Goal: Navigation & Orientation: Find specific page/section

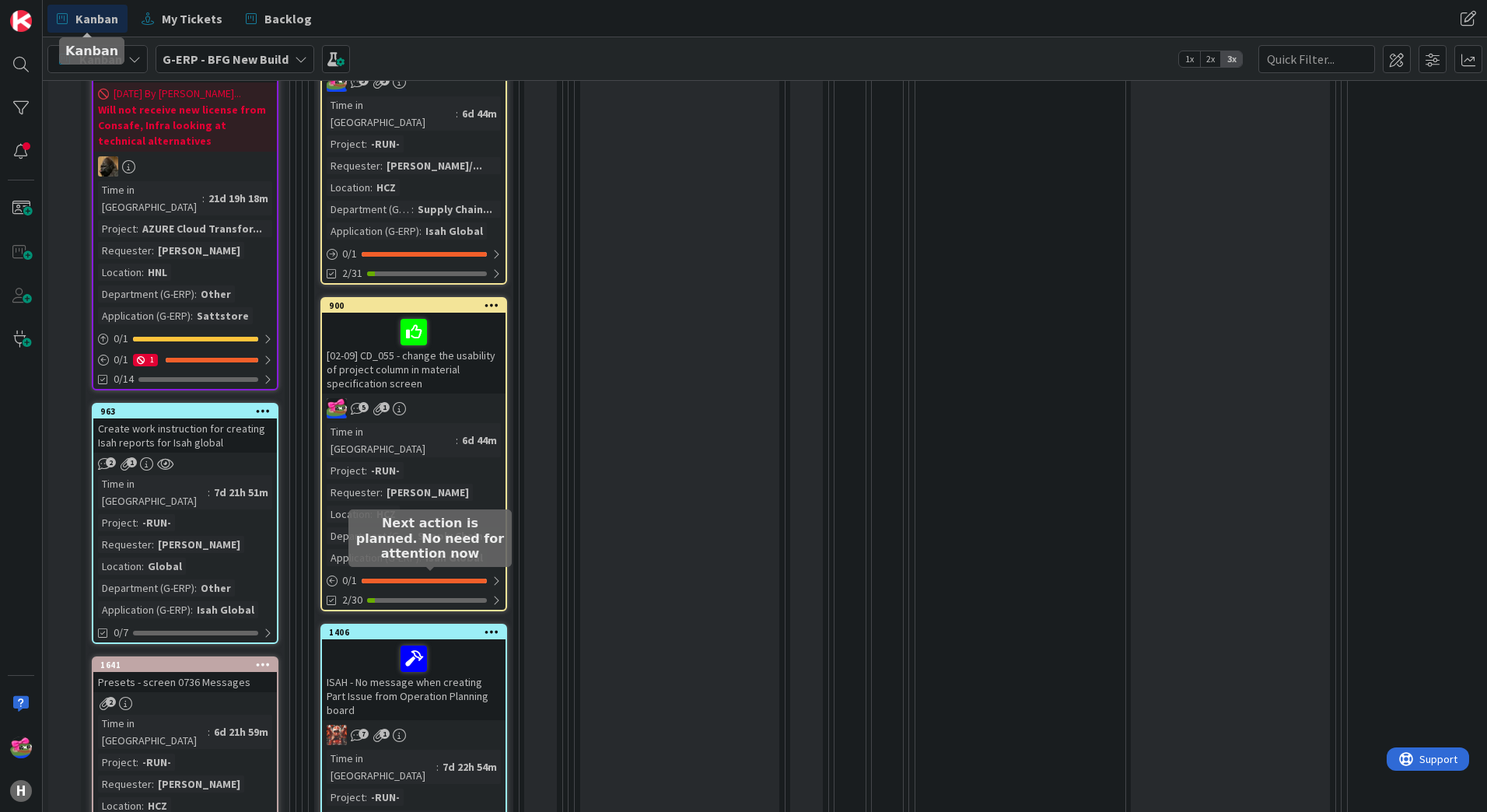
scroll to position [467, 0]
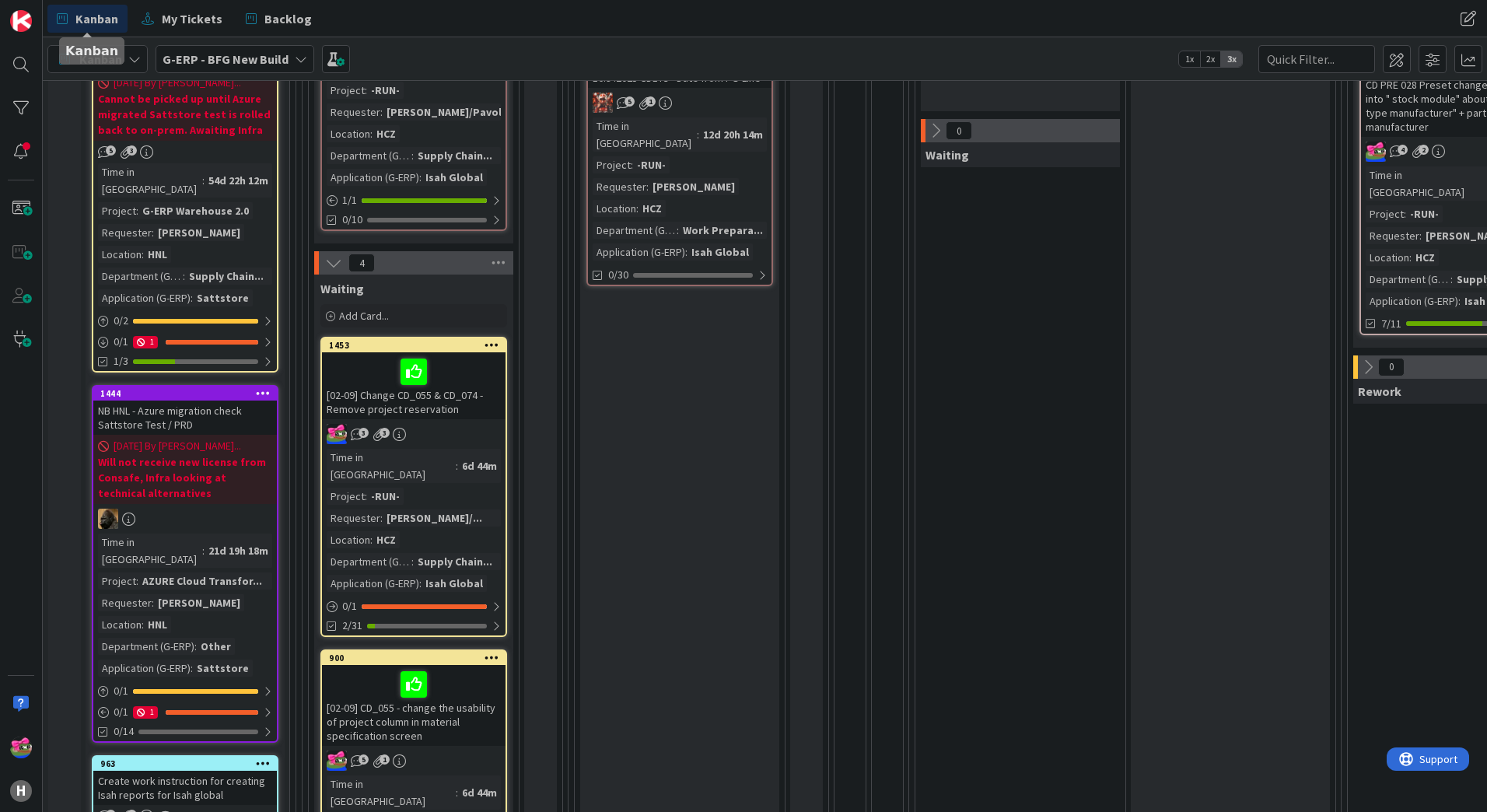
click at [234, 59] on b "G-ERP - BFG New Build" at bounding box center [226, 59] width 126 height 16
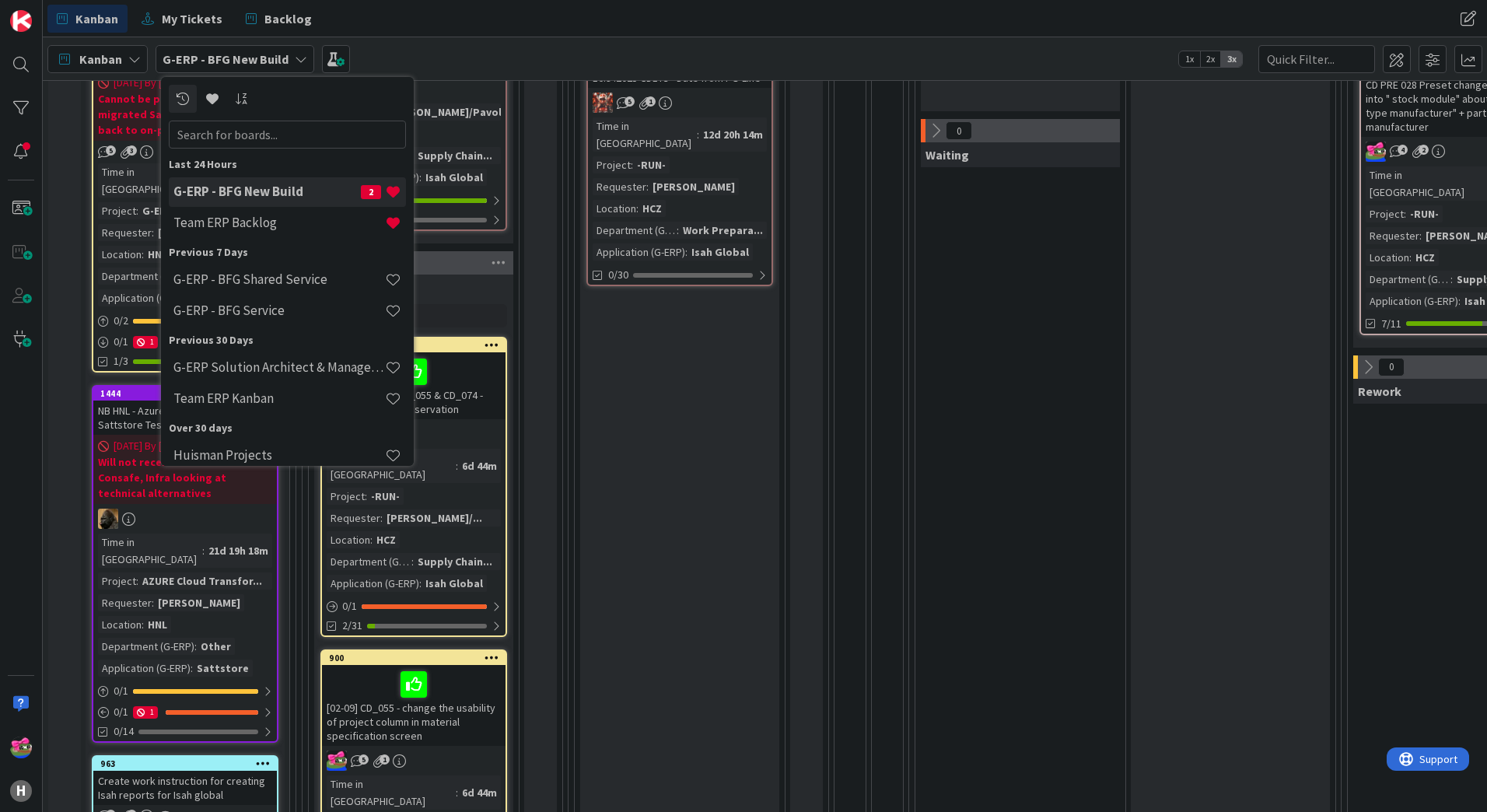
click at [257, 190] on h4 "G-ERP - BFG New Build" at bounding box center [267, 191] width 187 height 16
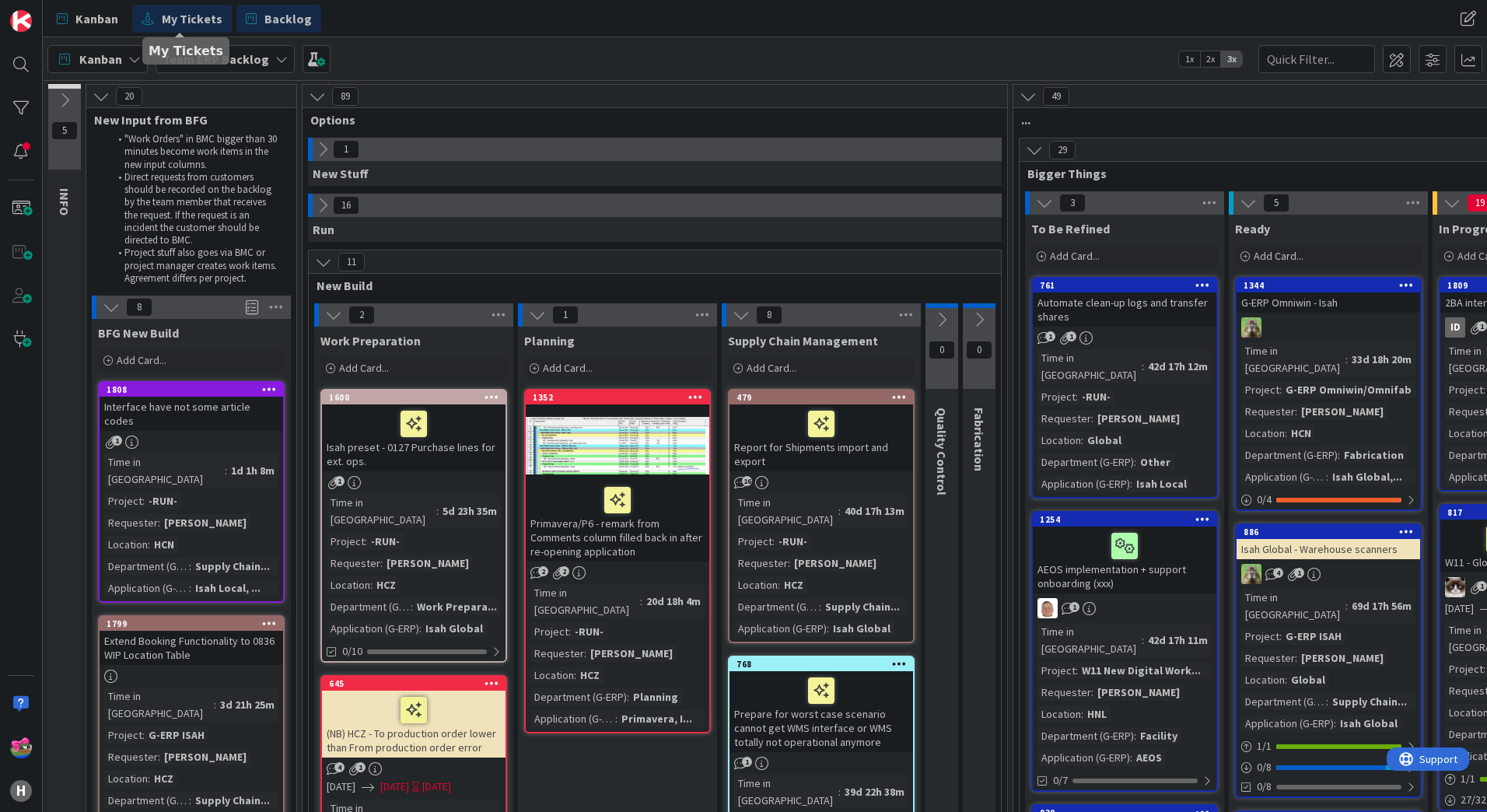
click at [199, 22] on span "My Tickets" at bounding box center [192, 18] width 61 height 19
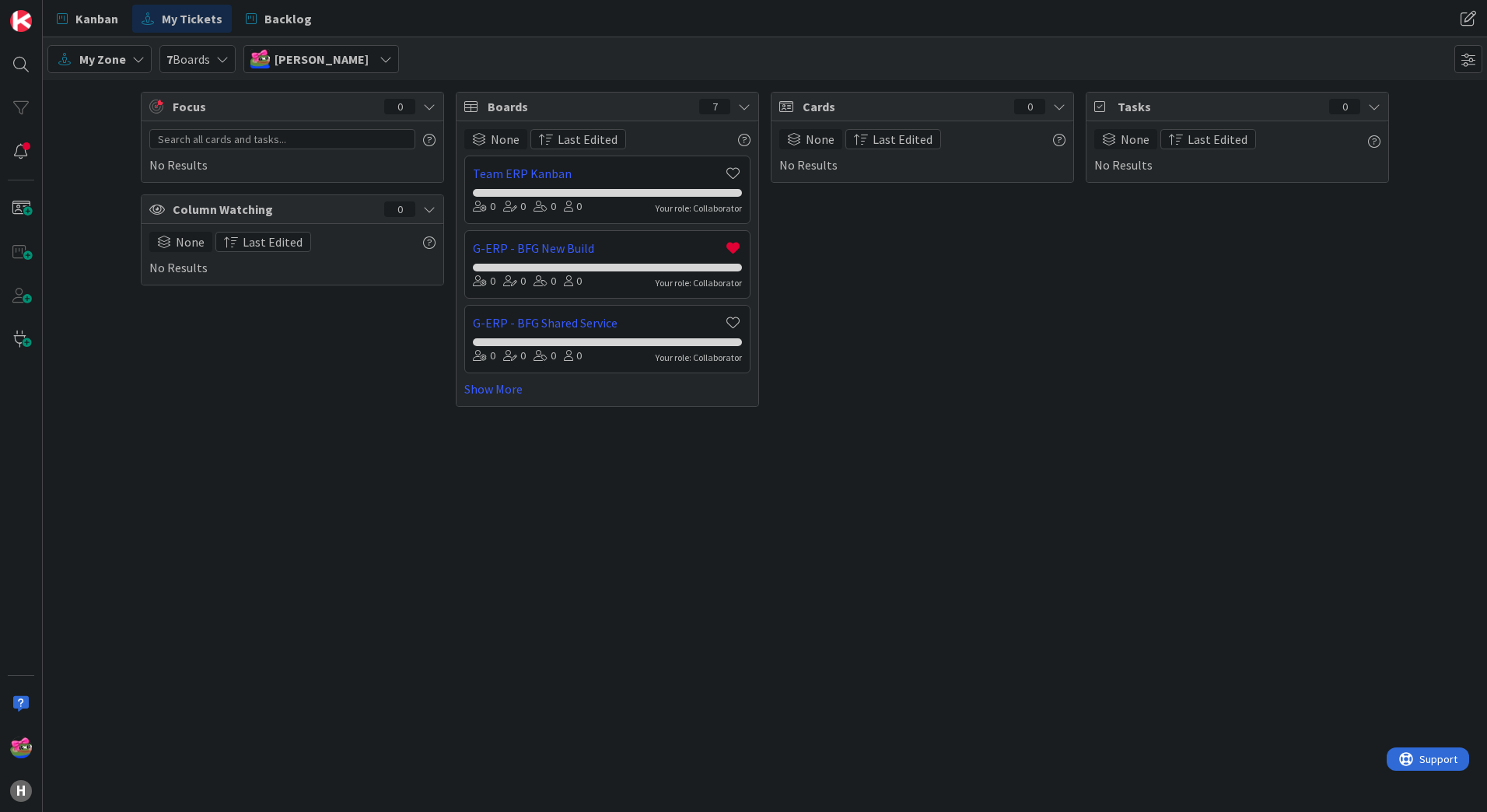
click at [210, 61] on span "7 Boards" at bounding box center [188, 59] width 43 height 19
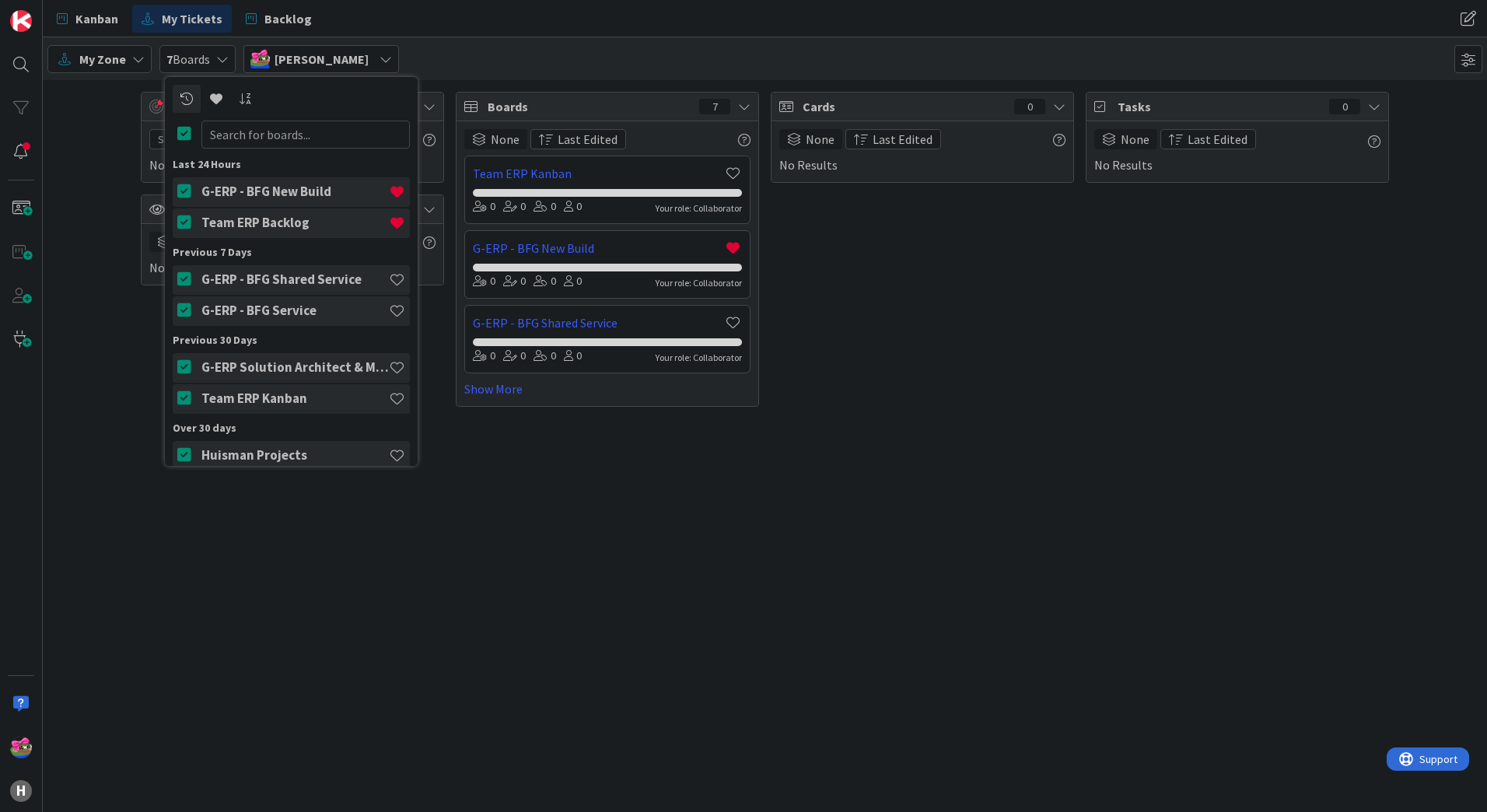
click at [1007, 280] on div "Cards 0 None Last Edited No Results" at bounding box center [922, 249] width 303 height 315
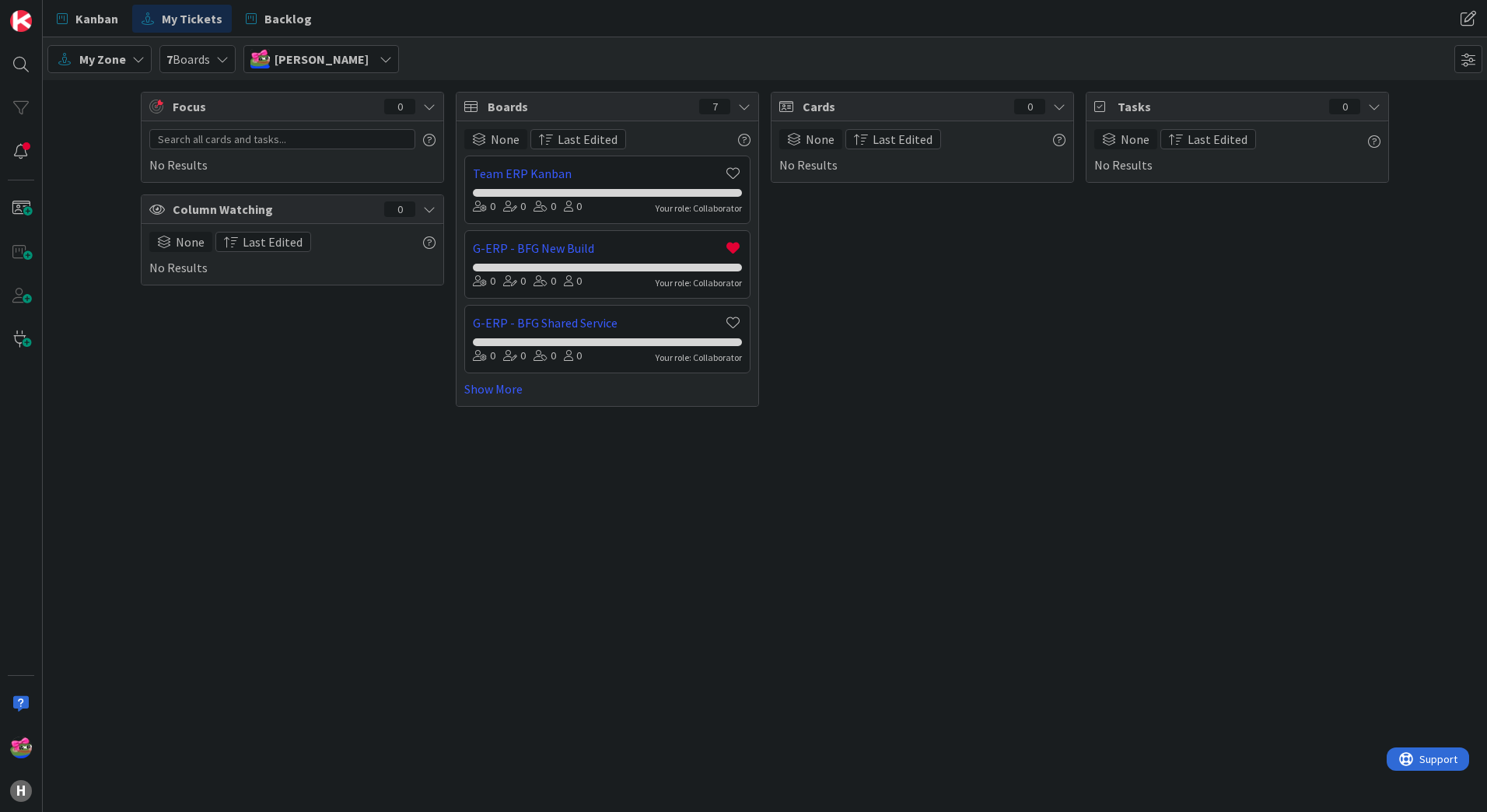
click at [189, 58] on span "7 Boards" at bounding box center [188, 59] width 43 height 19
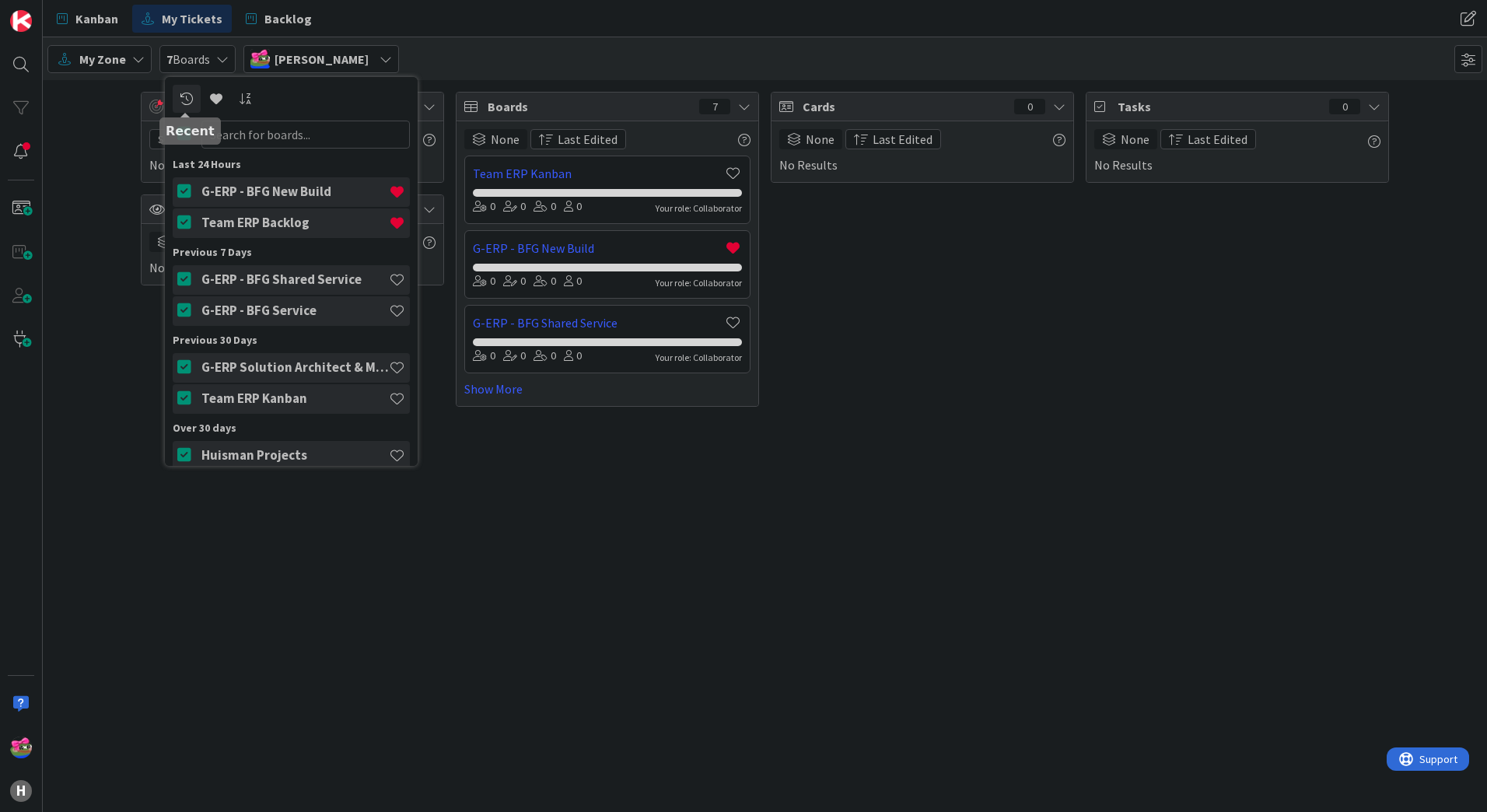
click at [186, 94] on icon at bounding box center [186, 98] width 12 height 12
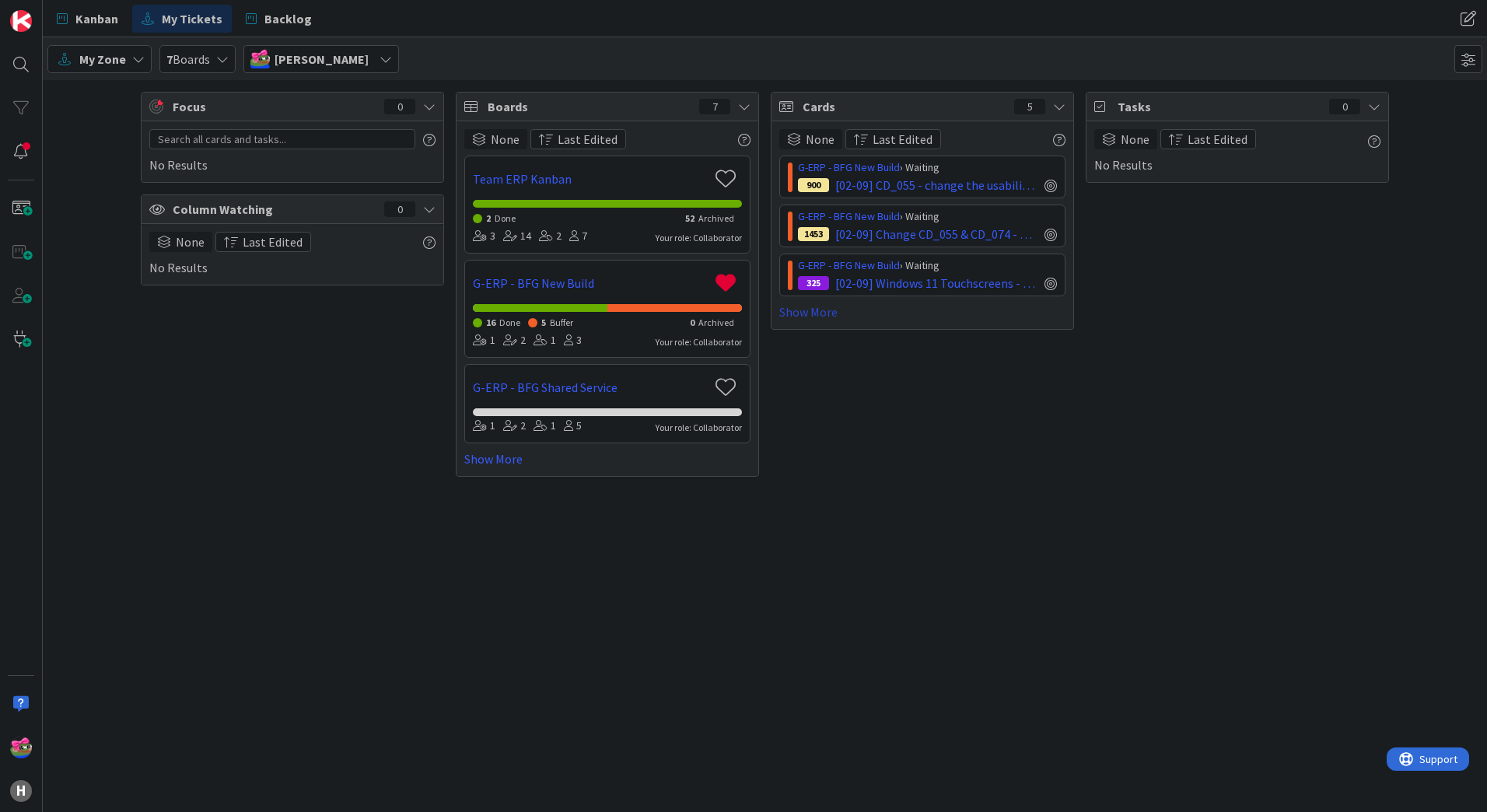
click at [815, 315] on link "Show More" at bounding box center [923, 312] width 286 height 19
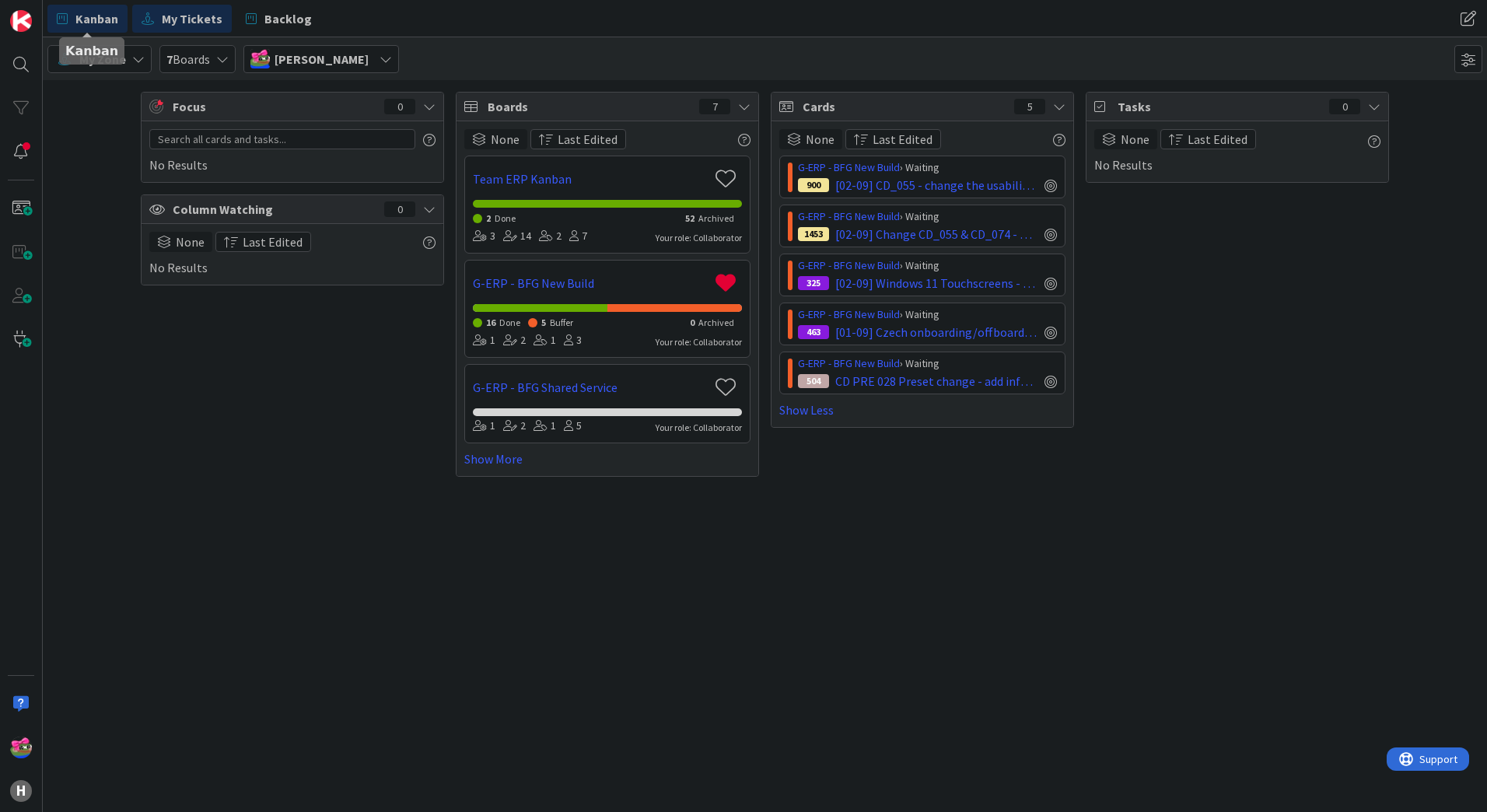
click at [76, 27] on span "Kanban" at bounding box center [97, 18] width 43 height 19
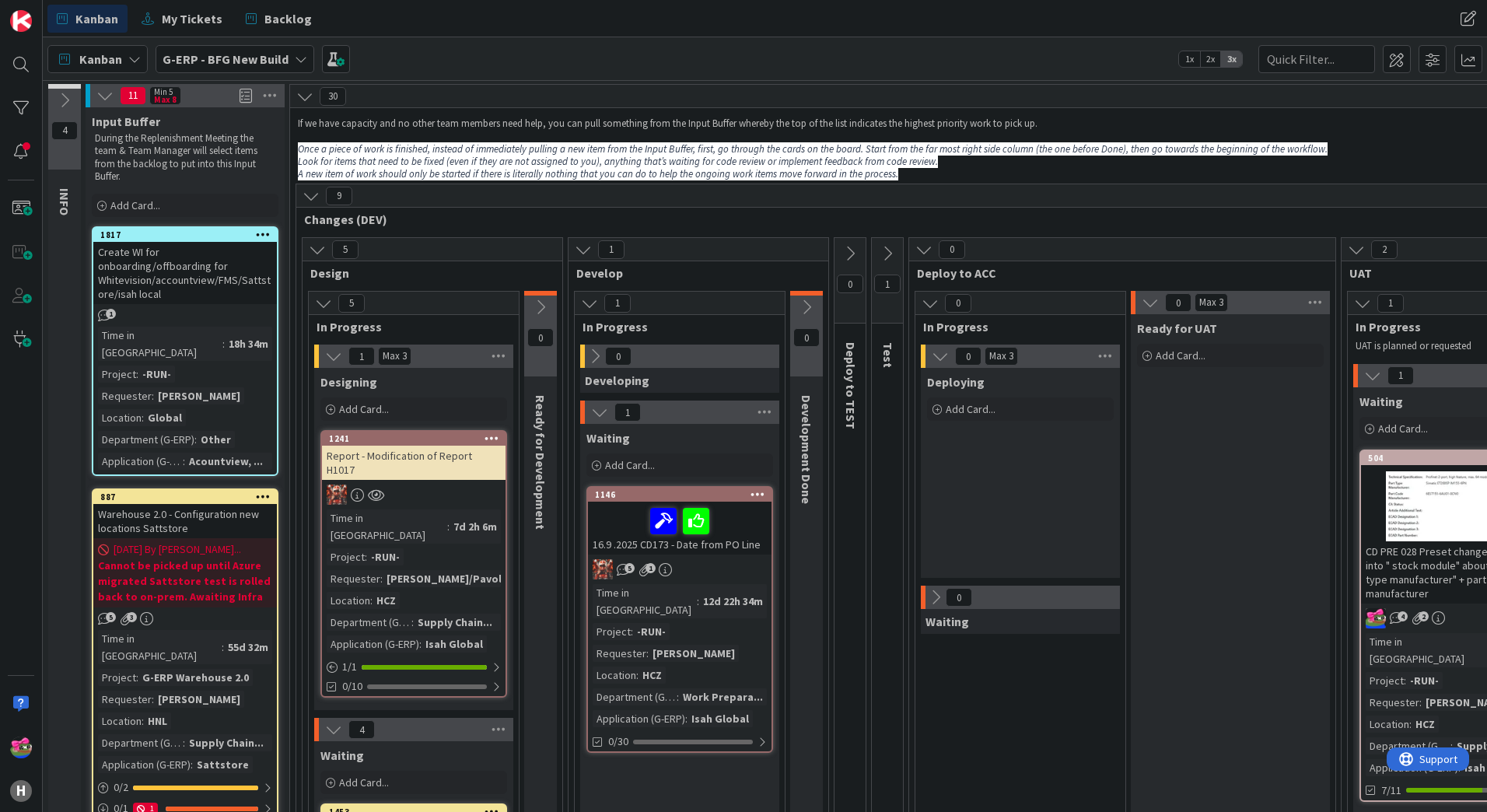
click at [305, 61] on div "G-ERP - BFG New Build" at bounding box center [235, 59] width 159 height 28
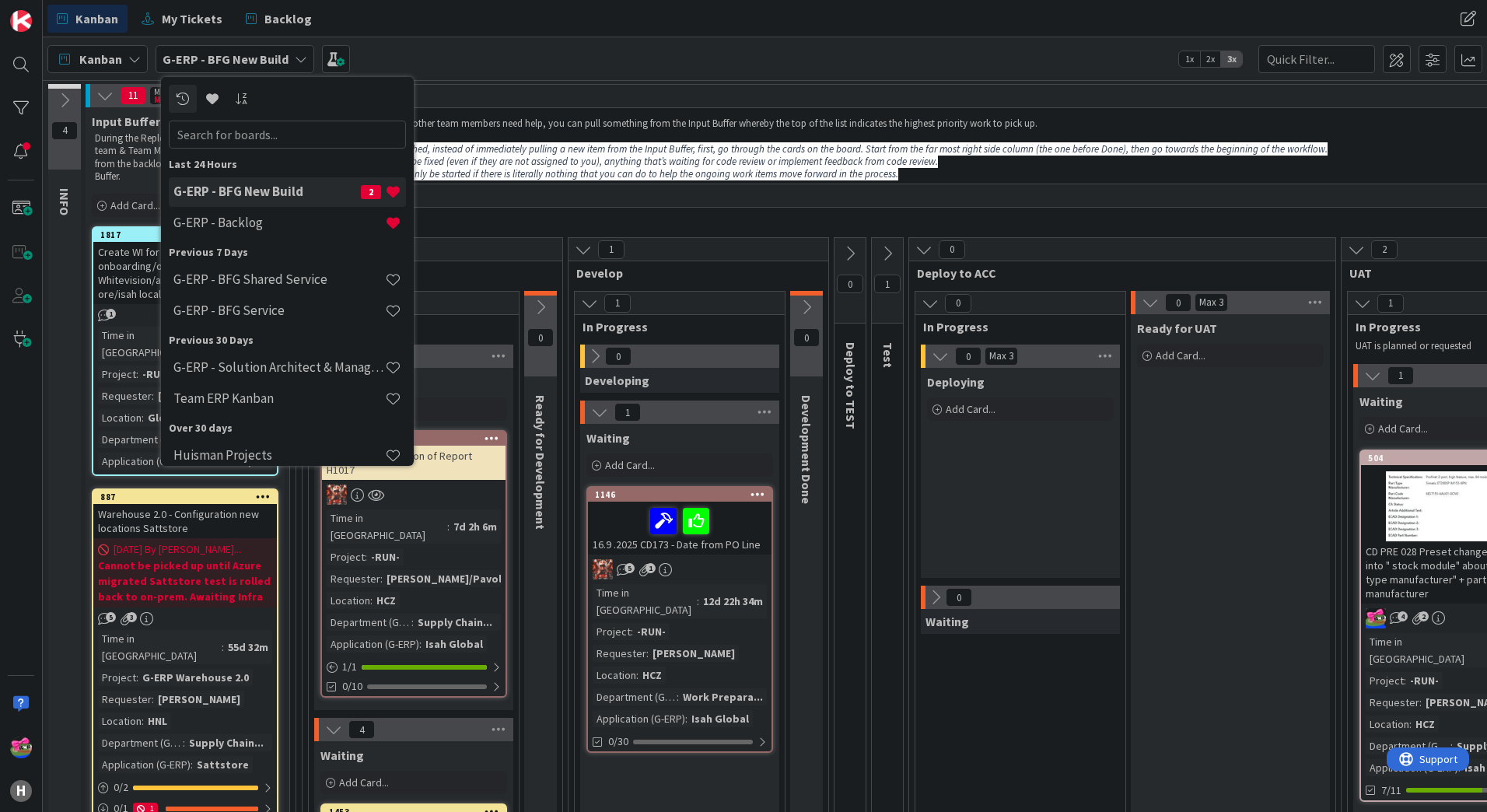
click at [516, 31] on div "Kanban My Tickets Backlog" at bounding box center [464, 19] width 833 height 28
